Goal: Task Accomplishment & Management: Use online tool/utility

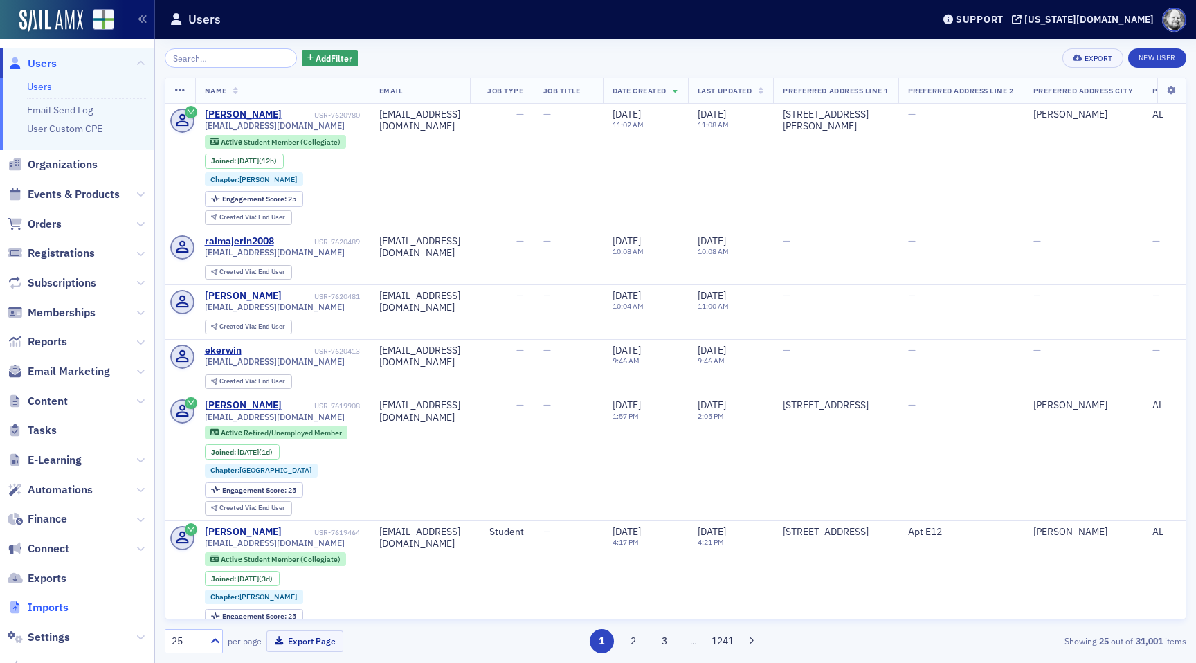
click at [57, 612] on span "Imports" at bounding box center [48, 607] width 41 height 15
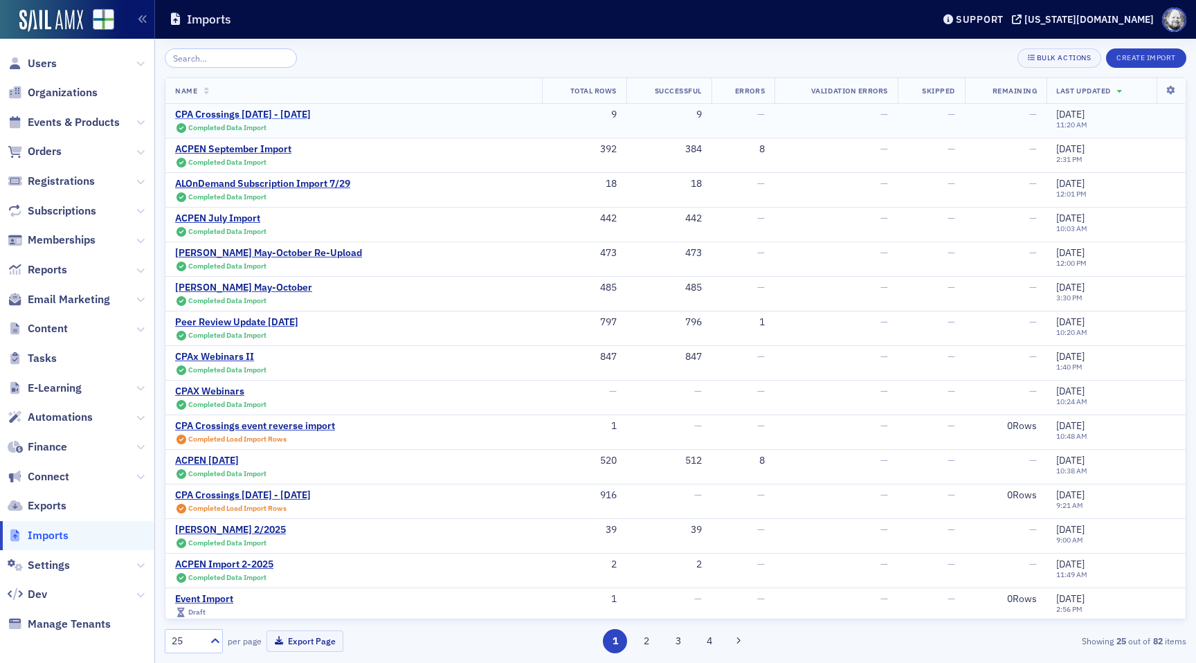
click at [296, 118] on div "CPA Crossings [DATE] - [DATE]" at bounding box center [243, 115] width 136 height 12
click at [56, 569] on span "Settings" at bounding box center [49, 565] width 42 height 15
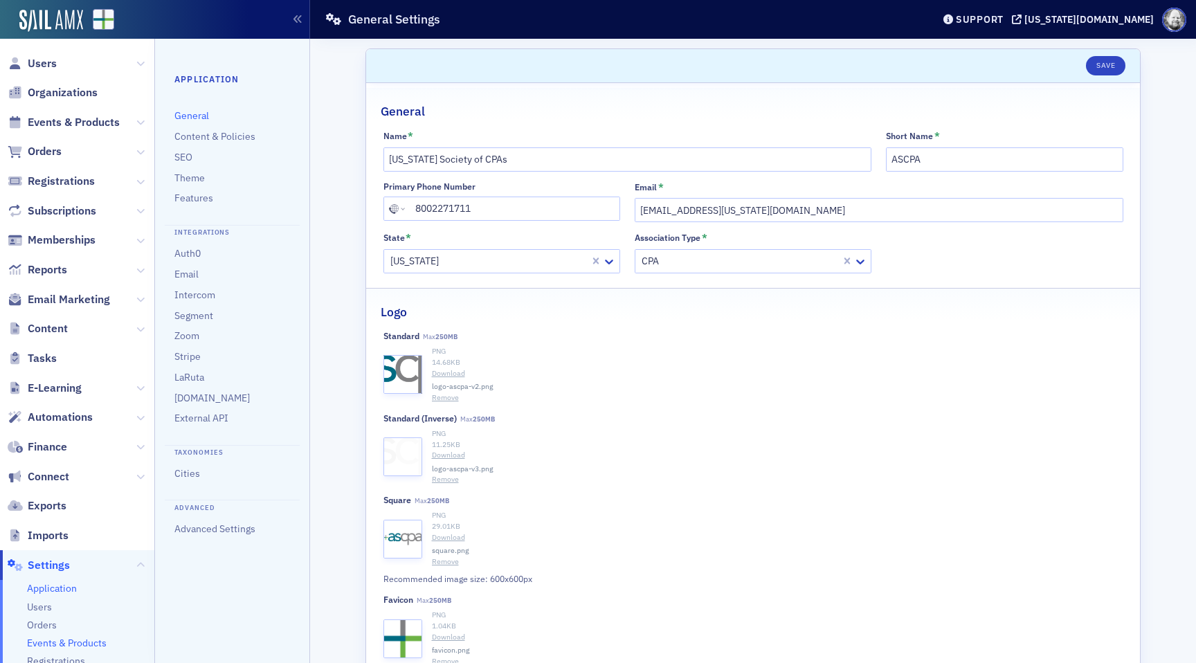
click at [64, 645] on span "Events & Products" at bounding box center [67, 643] width 80 height 13
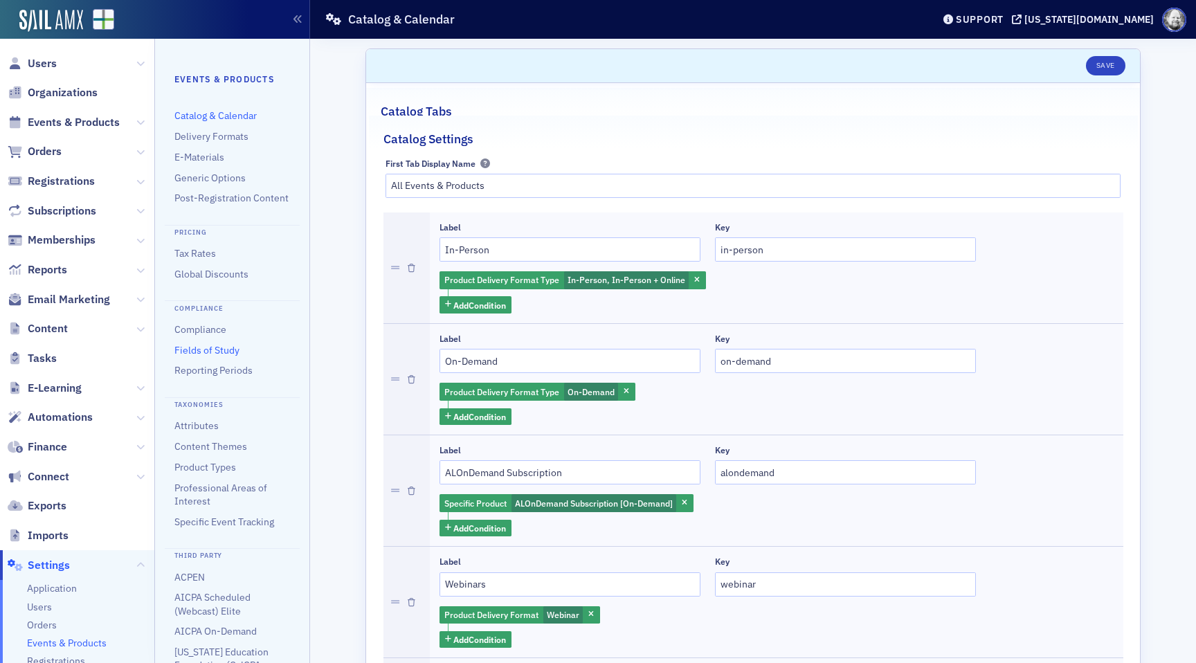
click at [189, 352] on link "Fields of Study" at bounding box center [206, 350] width 65 height 12
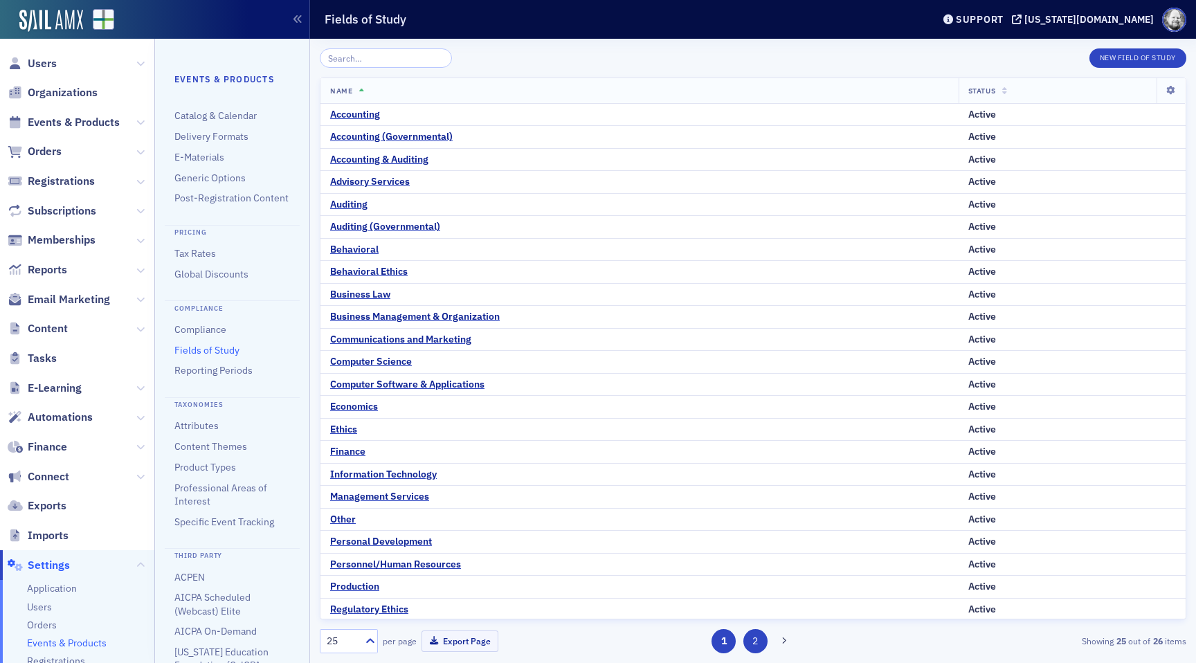
click at [757, 643] on button "2" at bounding box center [756, 641] width 24 height 24
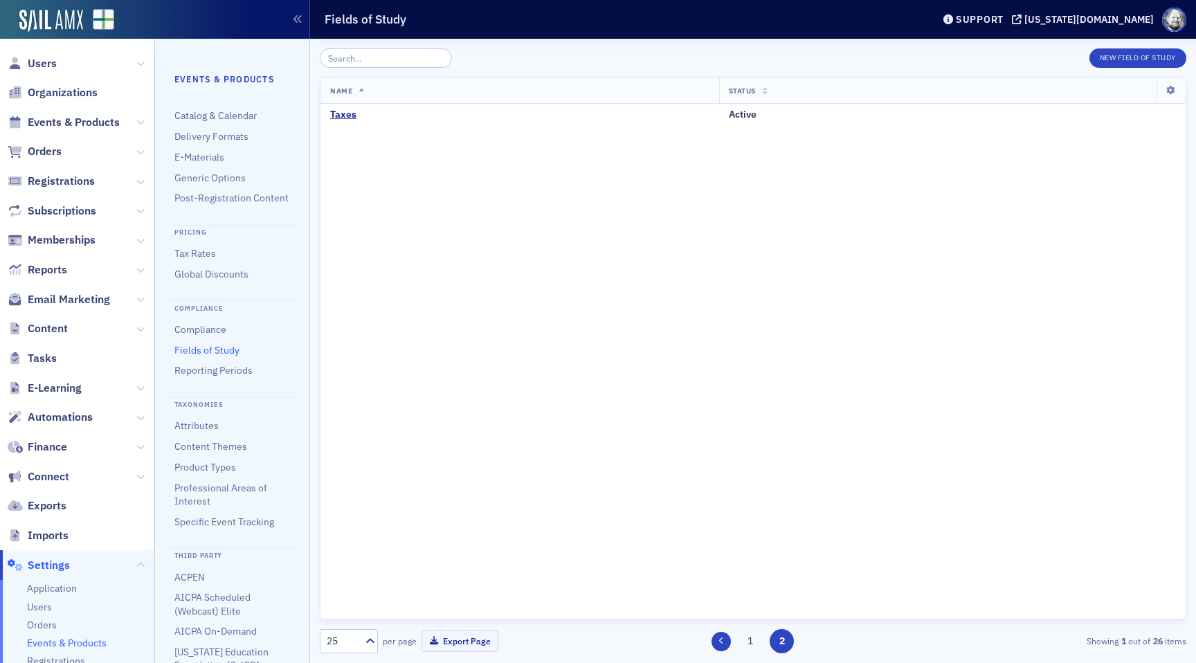
click at [724, 645] on button at bounding box center [721, 641] width 19 height 19
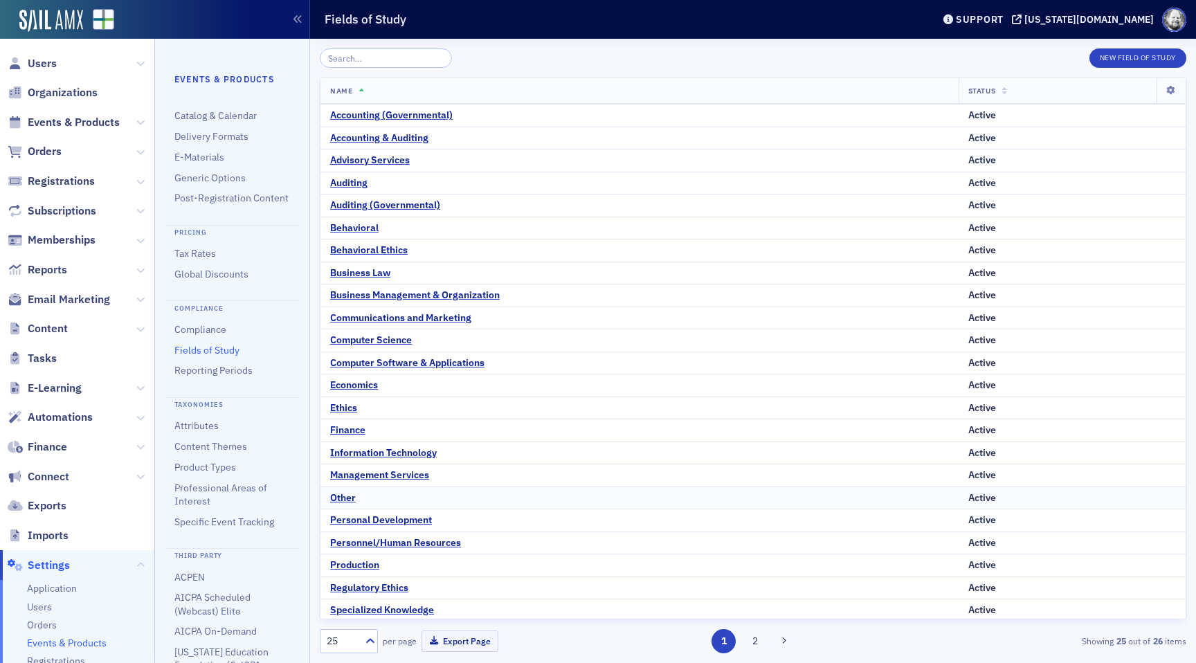
scroll to position [46, 0]
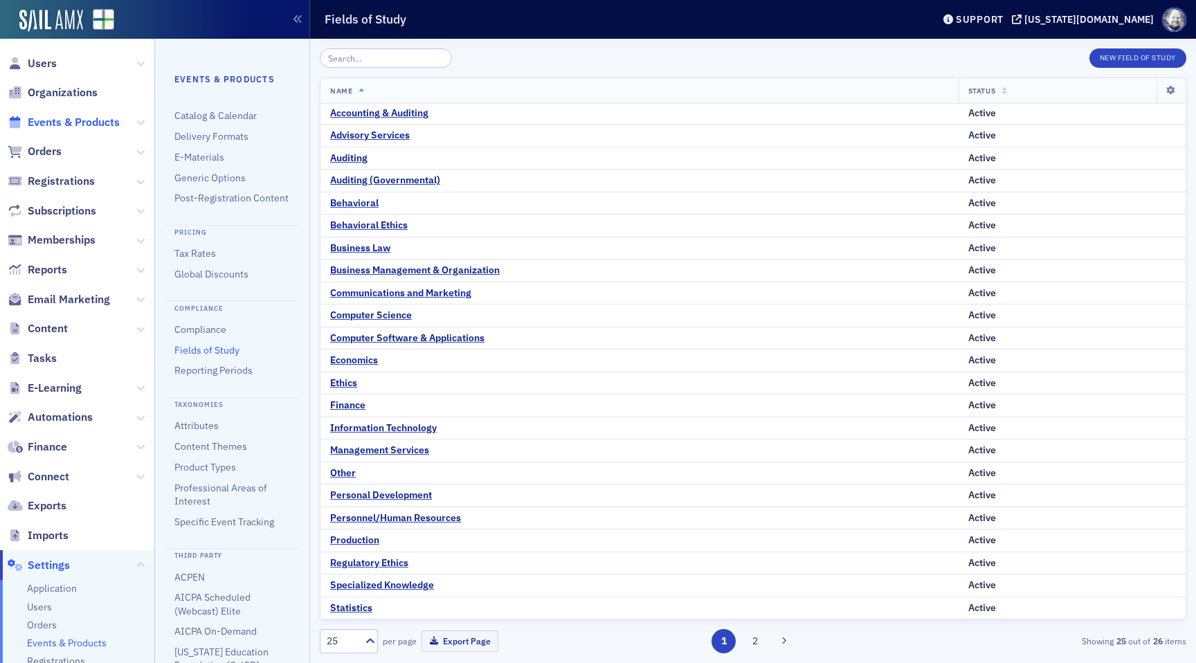
click at [84, 118] on span "Events & Products" at bounding box center [74, 122] width 92 height 15
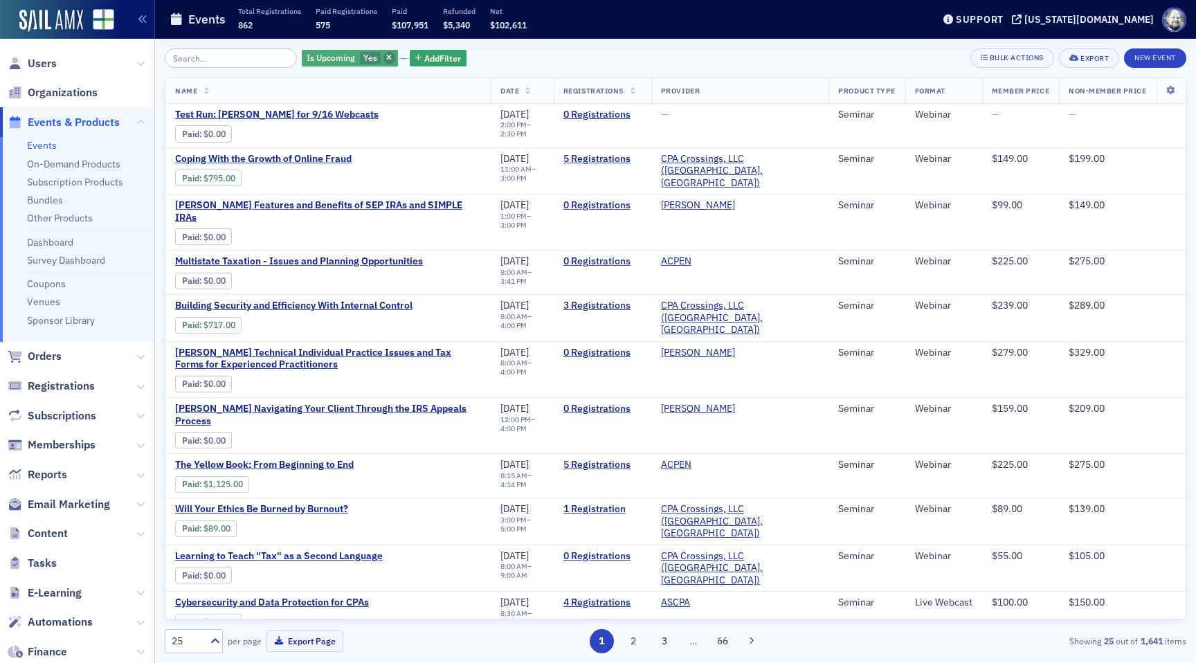
click at [384, 55] on span "button" at bounding box center [390, 58] width 12 height 12
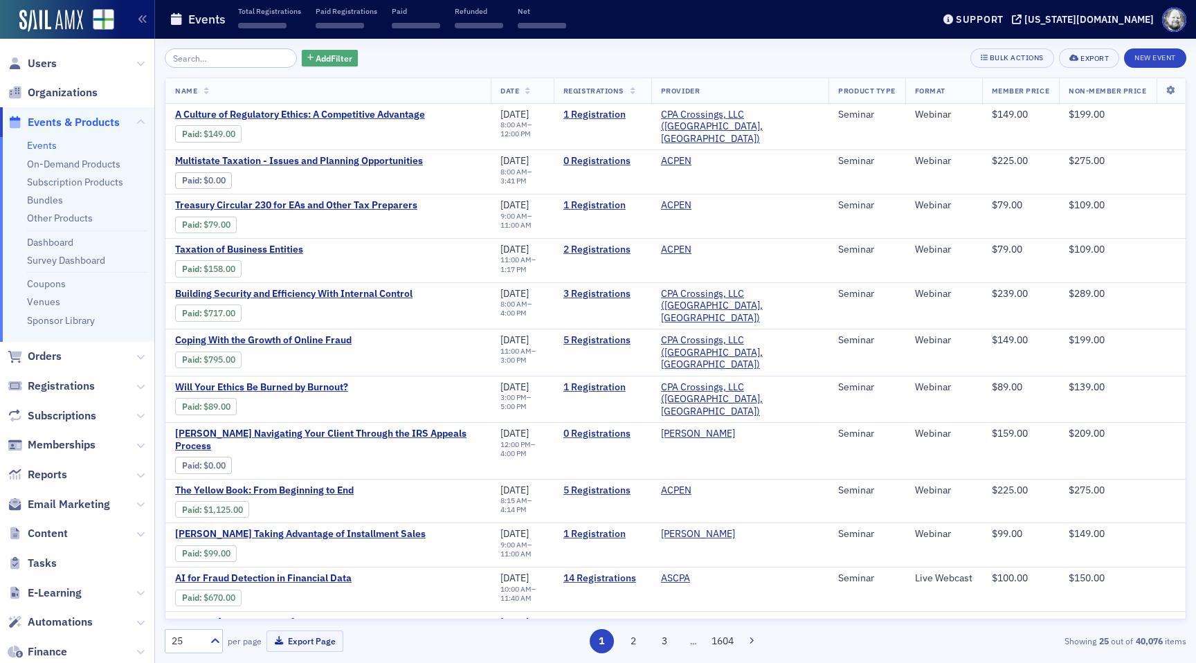
click at [328, 60] on span "Add Filter" at bounding box center [334, 58] width 37 height 12
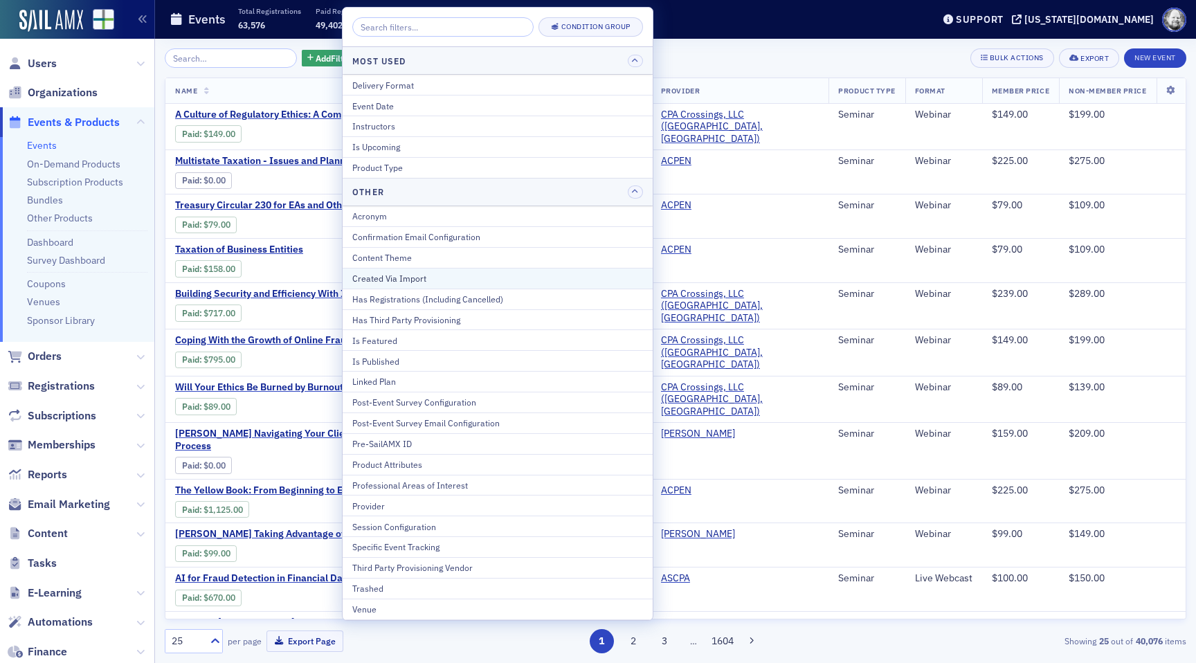
click at [428, 276] on div "Created Via Import" at bounding box center [497, 278] width 291 height 12
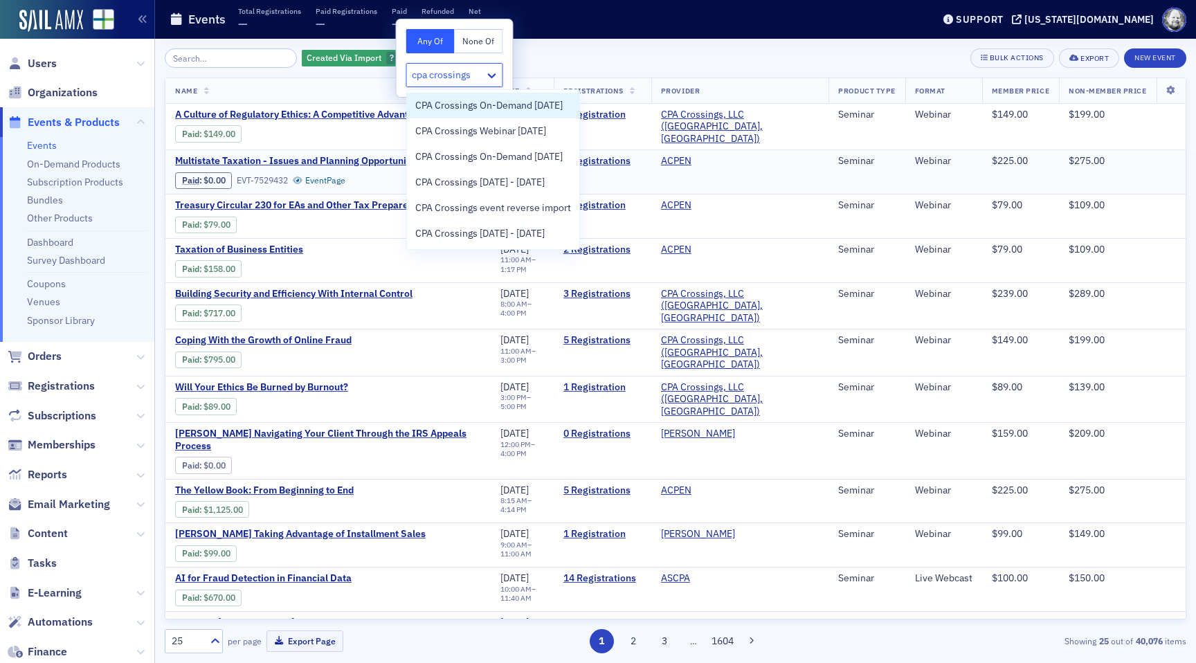
type input "cpa crossings n"
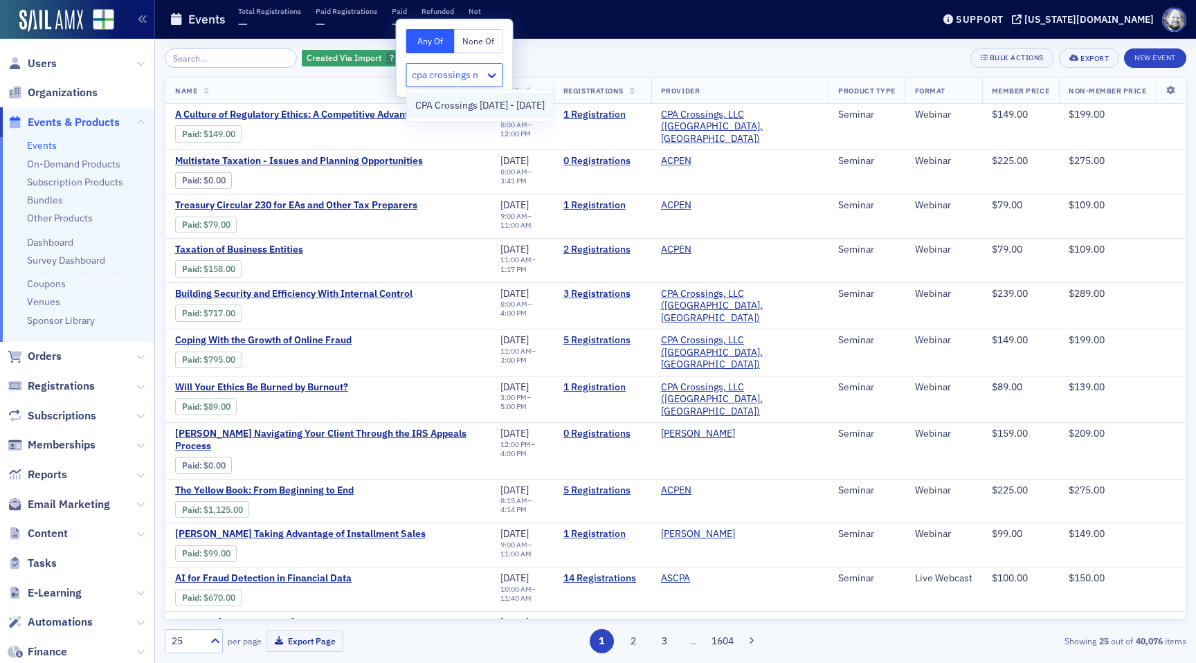
click at [479, 102] on span "CPA Crossings [DATE] - [DATE]" at bounding box center [479, 105] width 129 height 15
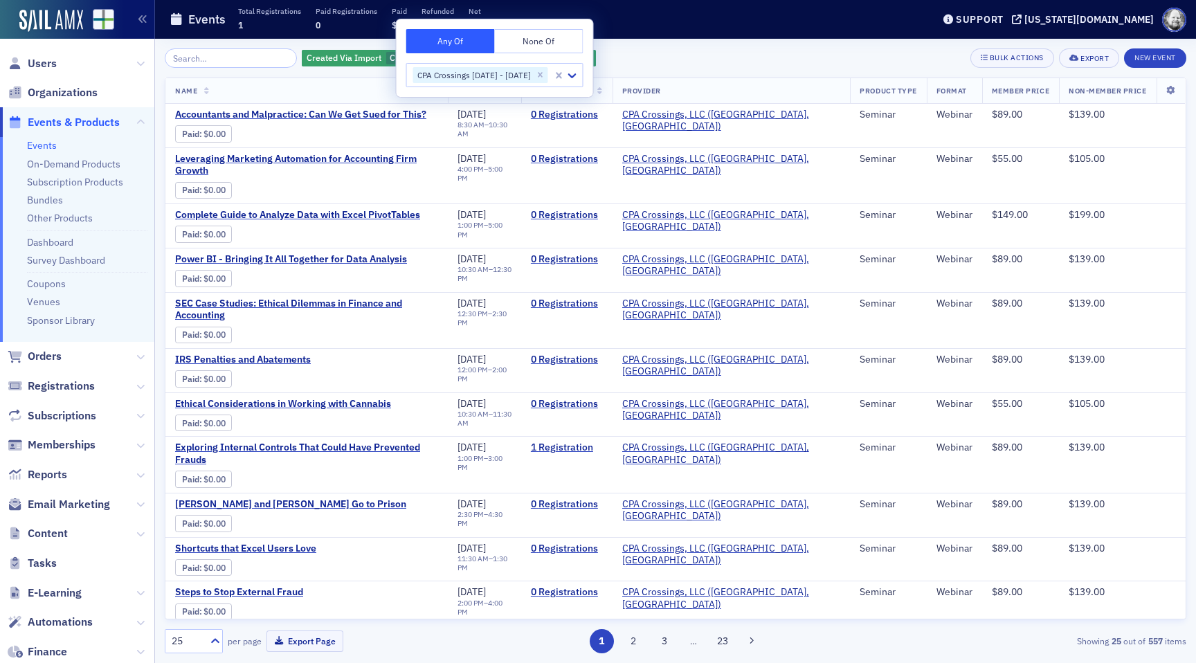
click at [717, 18] on div "Events Total Registrations 1 Paid Registrations 0 Paid $0 Refunded $0 Net $0" at bounding box center [541, 19] width 742 height 37
